Goal: Information Seeking & Learning: Check status

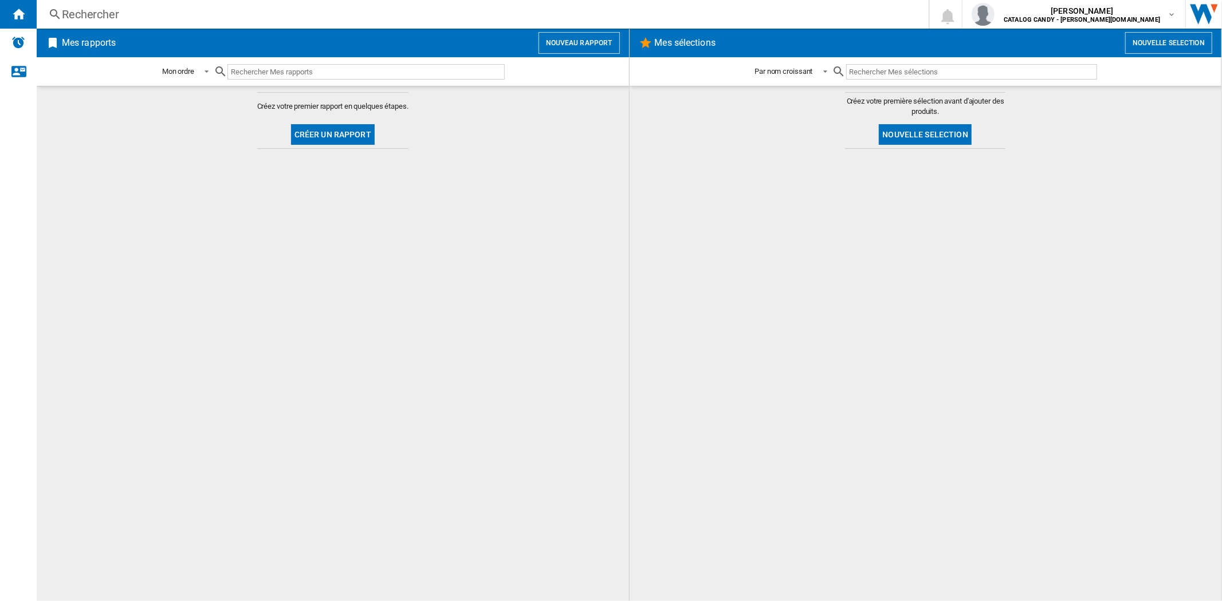
click at [96, 13] on div "Rechercher" at bounding box center [480, 14] width 837 height 16
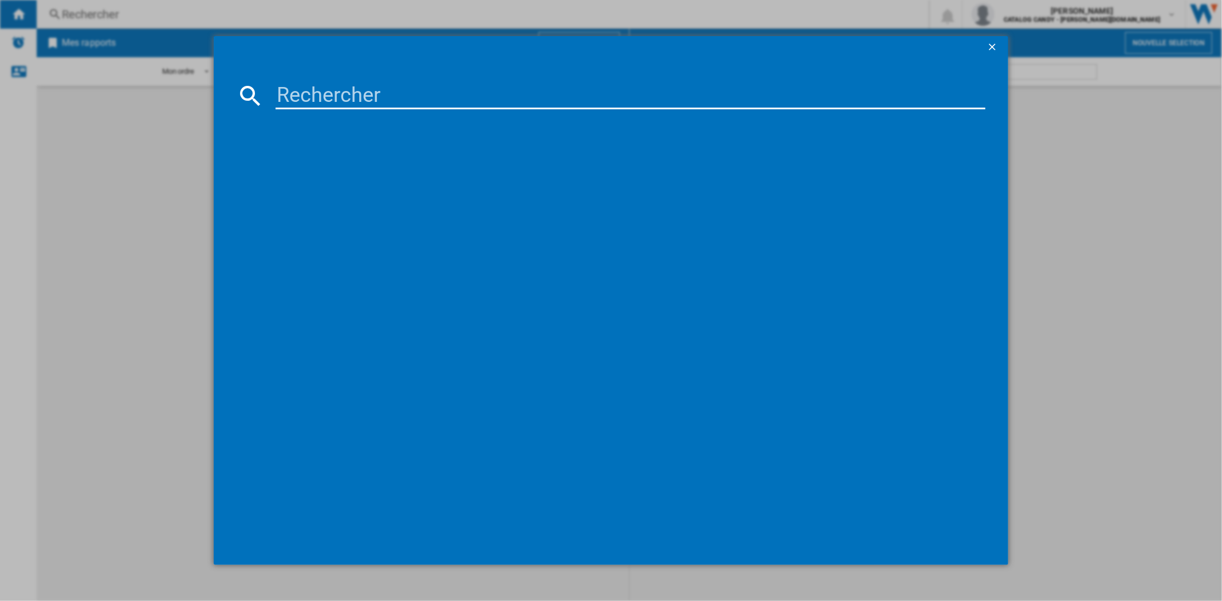
click at [436, 94] on input at bounding box center [629, 95] width 709 height 27
paste input "BBIE13301XFP"
type input "BBIE13301XFP"
click at [344, 171] on div "BEKO BBIE13301XFP NOIR" at bounding box center [619, 169] width 698 height 11
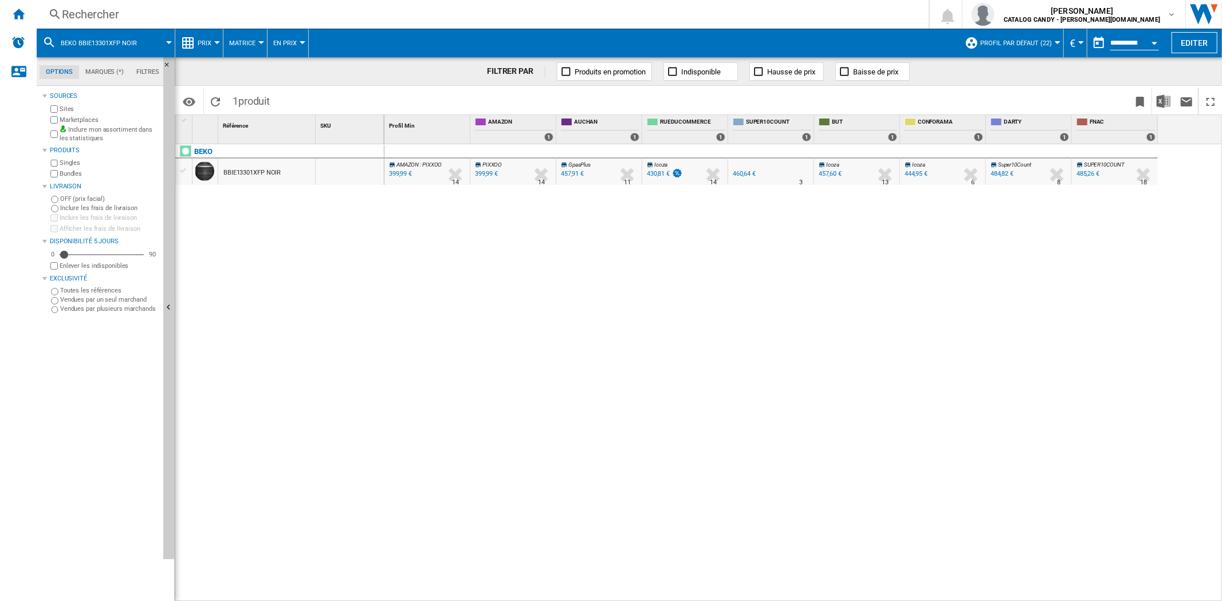
click at [203, 37] on button "Prix" at bounding box center [207, 43] width 19 height 29
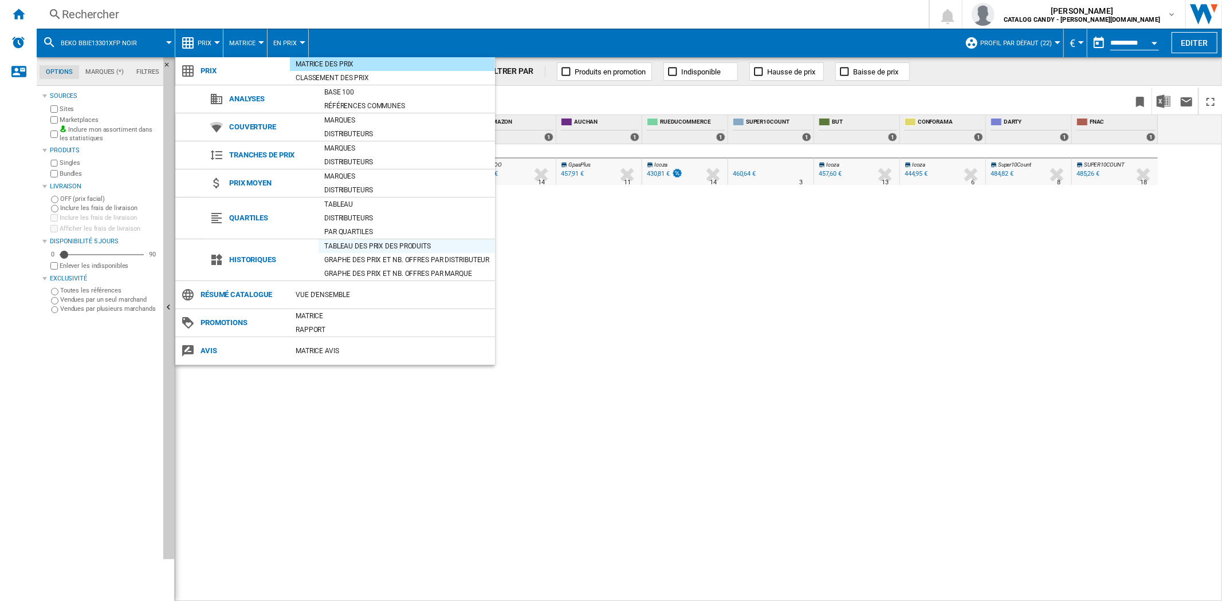
click at [345, 249] on div "Tableau des prix des produits" at bounding box center [406, 246] width 176 height 11
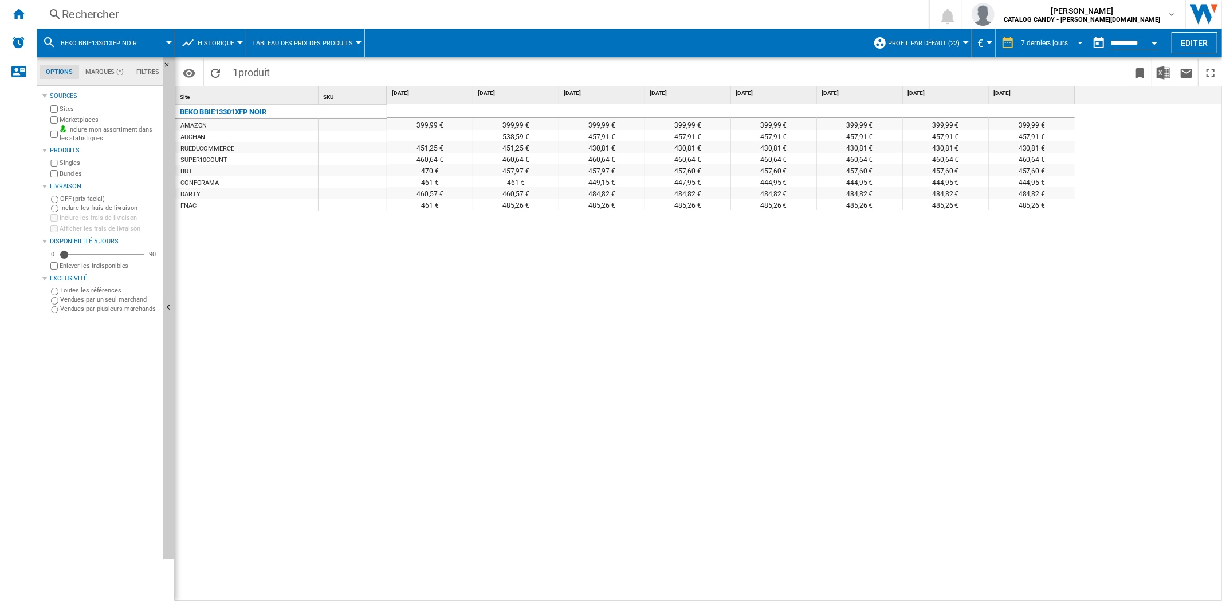
click at [1063, 42] on div "7 derniers jours" at bounding box center [1044, 43] width 46 height 8
click at [1050, 167] on div "16 dernières semaines" at bounding box center [1053, 164] width 68 height 10
click at [1050, 167] on body "In order to access Insight, please log out and log in again OK NEW Rechercher R…" at bounding box center [611, 300] width 1222 height 601
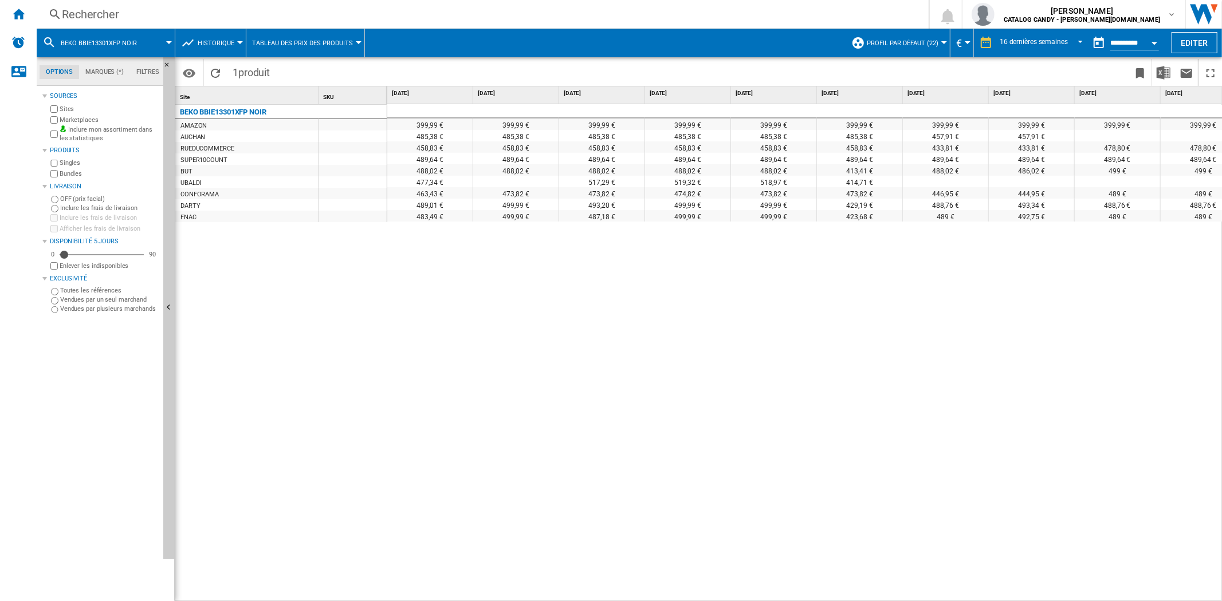
click at [66, 14] on div "Rechercher" at bounding box center [480, 14] width 837 height 16
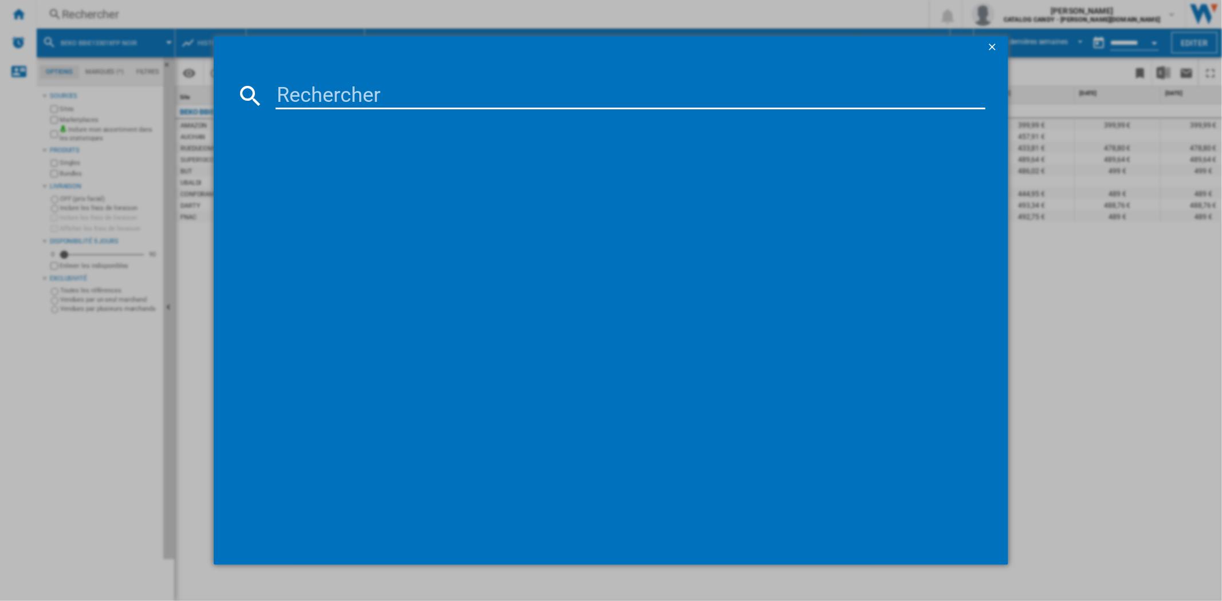
click at [329, 94] on input at bounding box center [629, 95] width 709 height 27
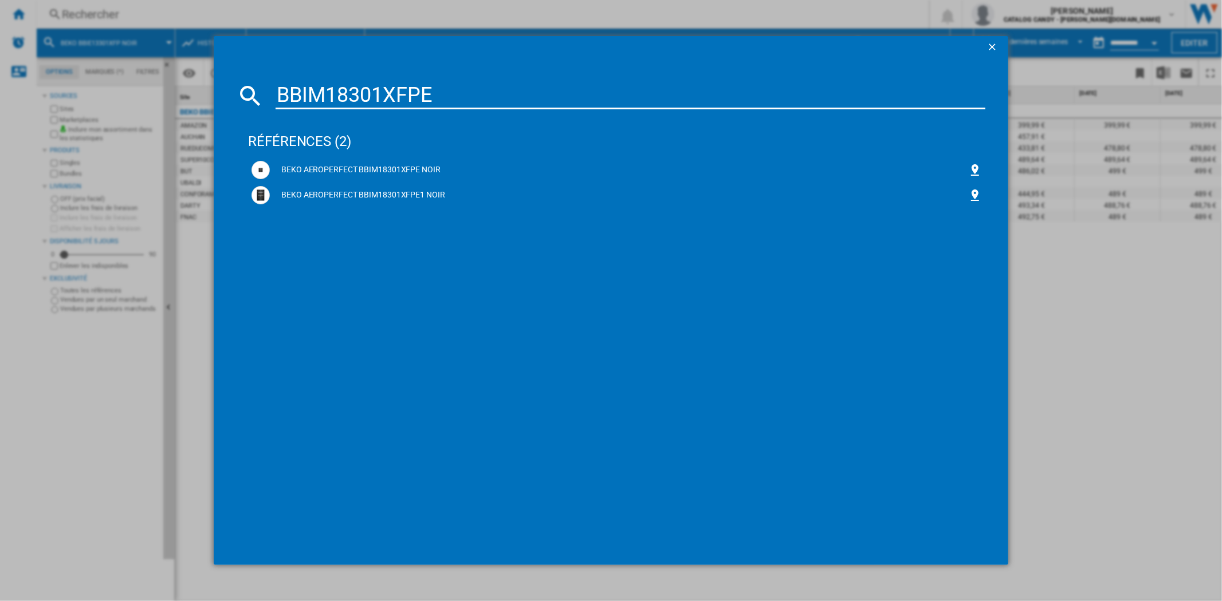
type input "BBIM18301XFPE"
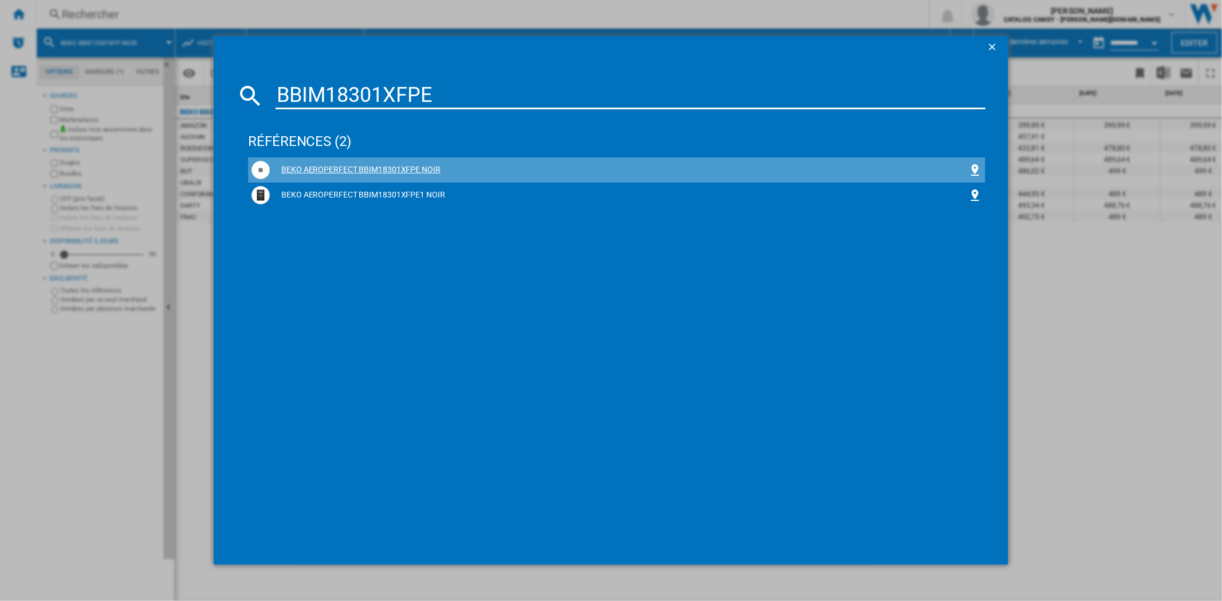
click at [430, 166] on div "BEKO AEROPERFECT BBIM18301XFPE NOIR" at bounding box center [619, 169] width 698 height 11
